Goal: Task Accomplishment & Management: Use online tool/utility

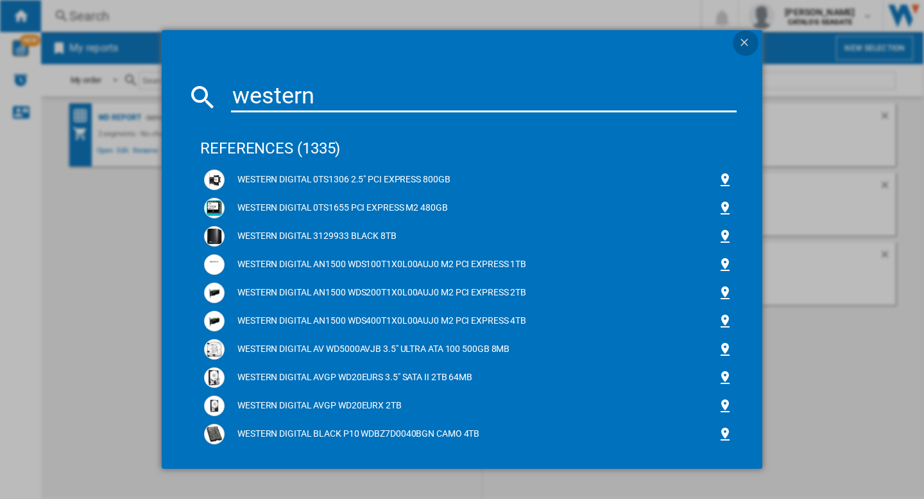
click at [738, 42] on ng-md-icon "getI18NText('BUTTONS.CLOSE_DIALOG')" at bounding box center [745, 43] width 15 height 15
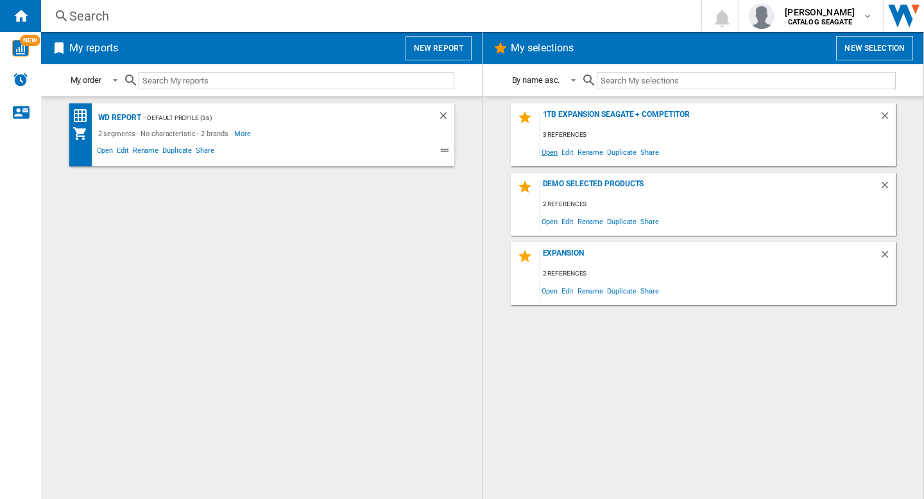
click at [549, 153] on span "Open" at bounding box center [550, 151] width 21 height 17
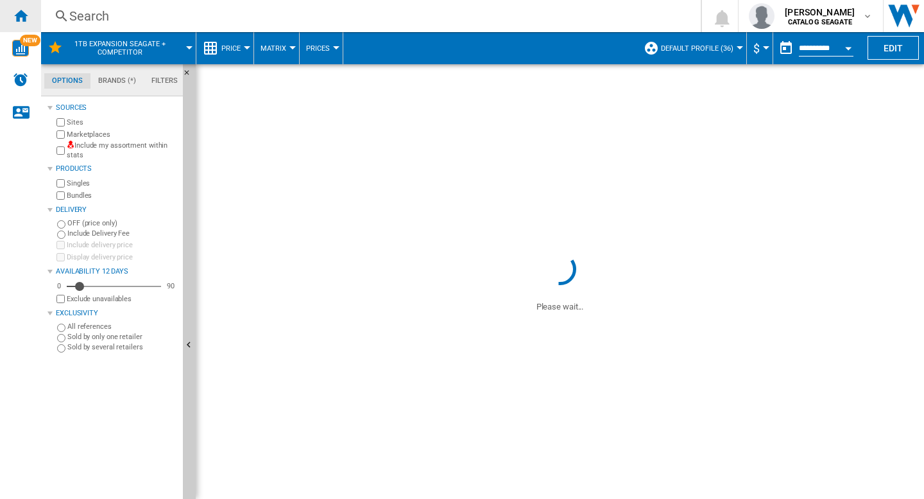
click at [21, 10] on ng-md-icon "Home" at bounding box center [20, 15] width 15 height 15
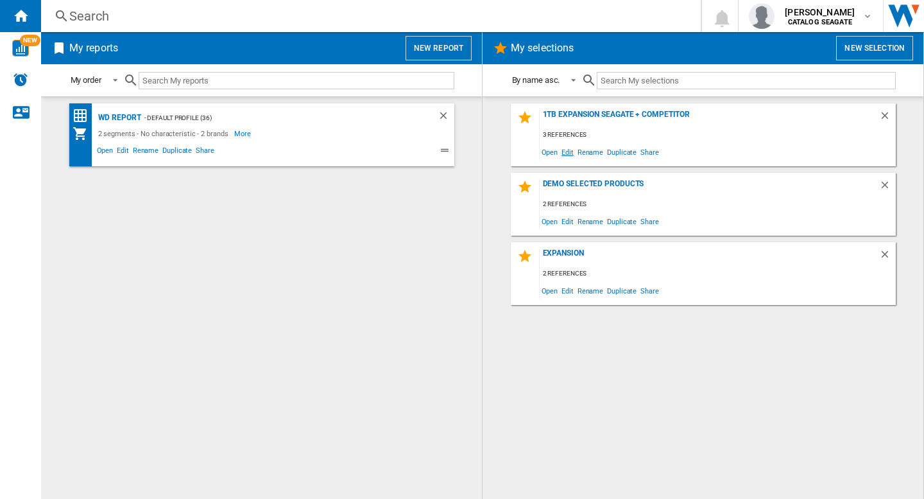
click at [569, 152] on span "Edit" at bounding box center [568, 151] width 16 height 17
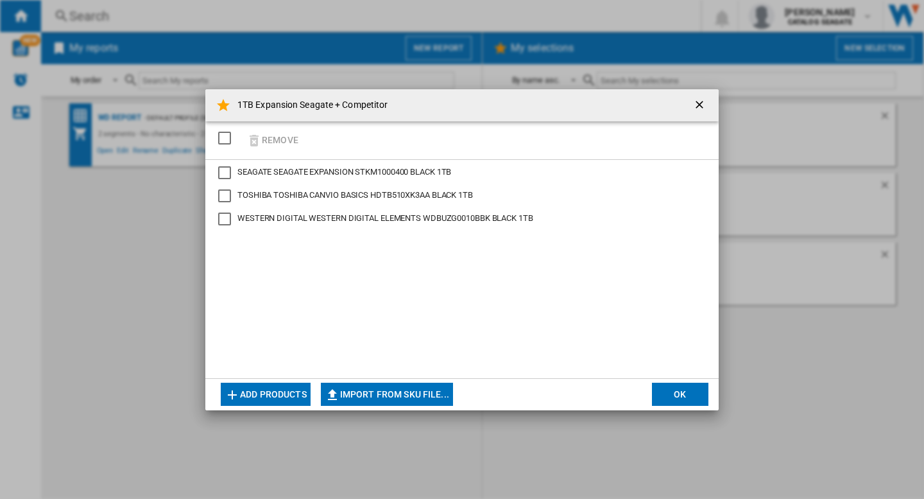
click at [257, 396] on button "Add products" at bounding box center [266, 394] width 90 height 23
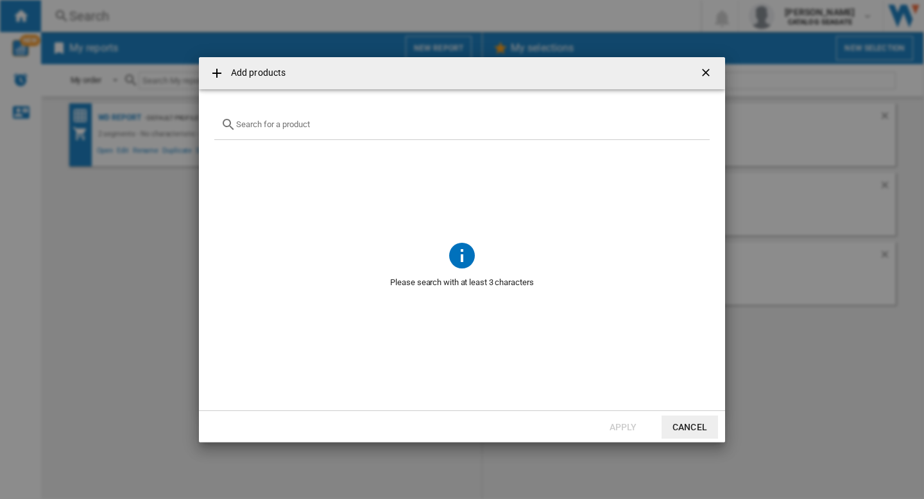
click at [297, 125] on input "text" at bounding box center [469, 124] width 467 height 10
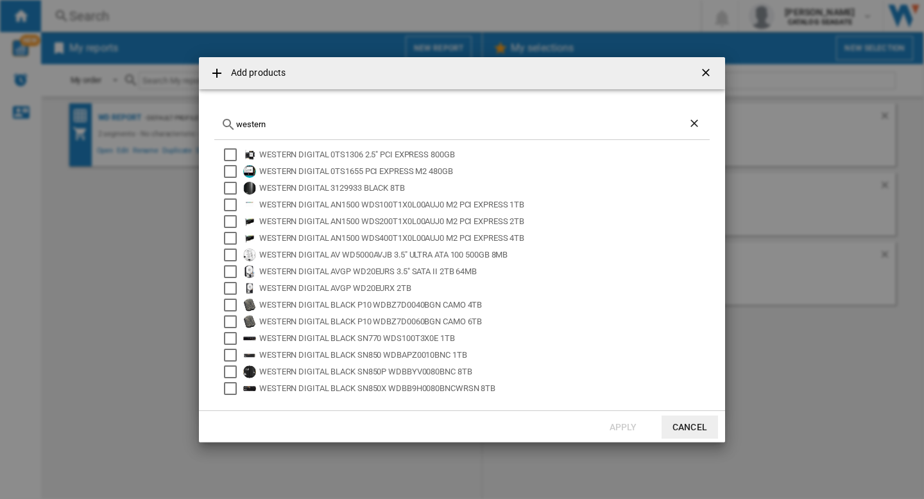
type input "western"
click at [693, 123] on ng-md-icon "Clear search" at bounding box center [695, 124] width 15 height 15
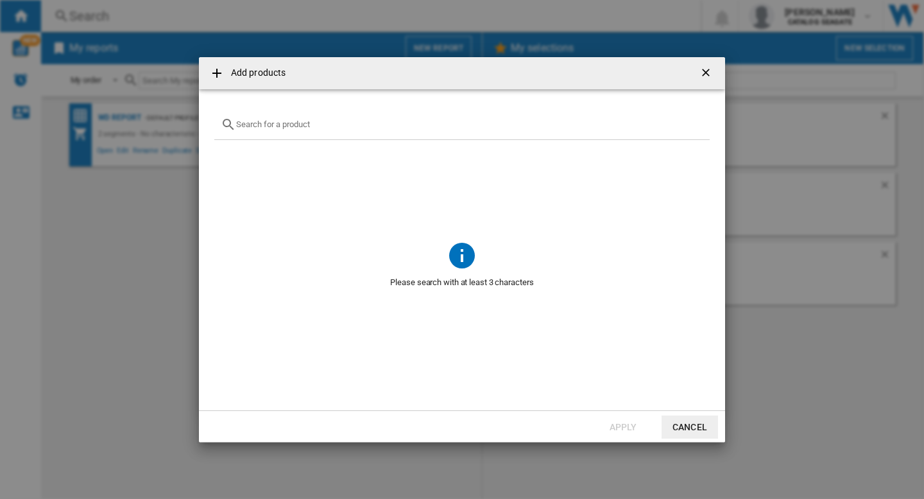
click at [703, 76] on ng-md-icon "getI18NText('BUTTONS.CLOSE_DIALOG')" at bounding box center [707, 73] width 15 height 15
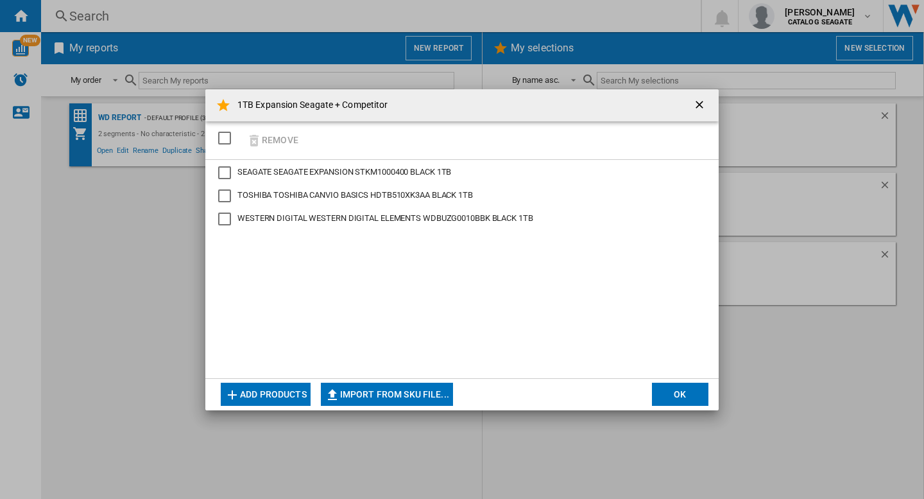
click at [329, 286] on div "SEAGATE SEAGATE EXPANSION STKM1000400 BLACK 1TB TOSHIBA TOSHIBA CANVIO BASICS H…" at bounding box center [461, 269] width 513 height 218
click at [705, 104] on ng-md-icon "getI18NText('BUTTONS.CLOSE_DIALOG')" at bounding box center [700, 105] width 15 height 15
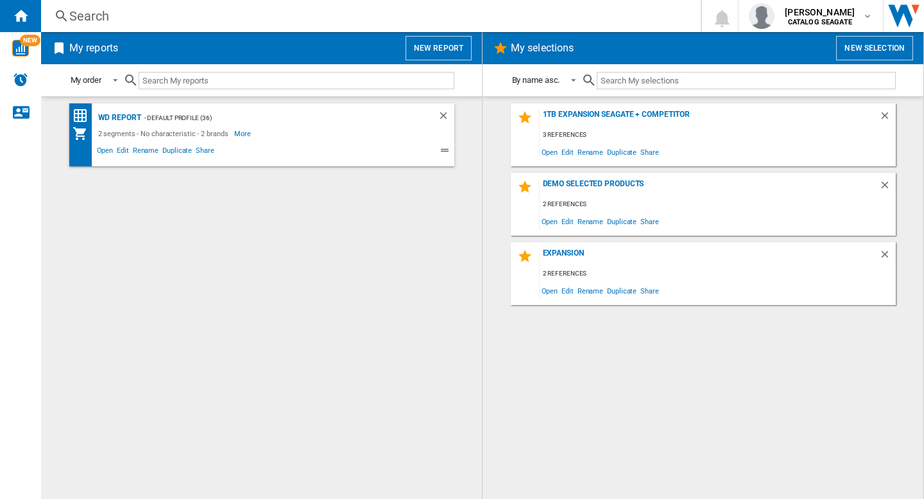
click at [594, 386] on div "1TB Expansion Seagate + Competitor 3 references Open Edit Rename Duplicate Shar…" at bounding box center [702, 297] width 415 height 389
